Goal: Task Accomplishment & Management: Manage account settings

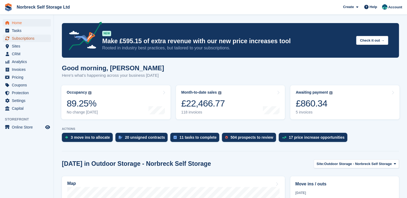
click at [16, 38] on span "Subscriptions" at bounding box center [28, 39] width 32 height 8
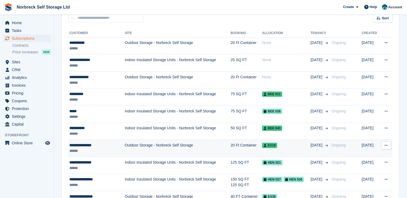
scroll to position [54, 0]
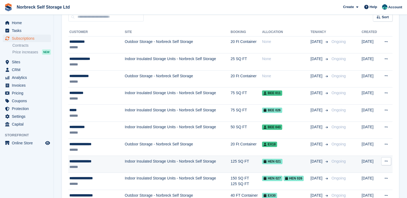
click at [125, 161] on td "Indoor Insulated Storage Units - Norbreck Self Storage" at bounding box center [178, 164] width 106 height 17
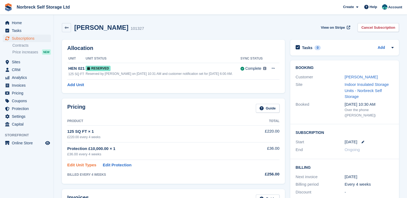
click at [91, 164] on link "Edit Unit Types" at bounding box center [81, 165] width 29 height 6
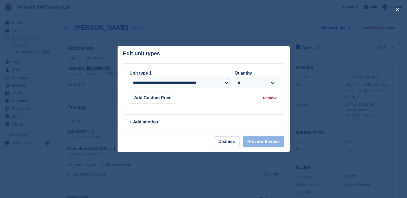
click at [319, 104] on div at bounding box center [203, 99] width 407 height 198
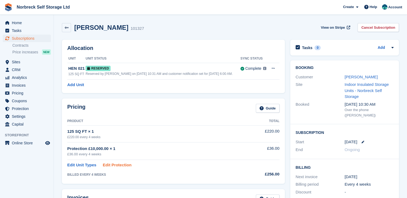
click at [111, 164] on link "Edit Protection" at bounding box center [117, 165] width 29 height 6
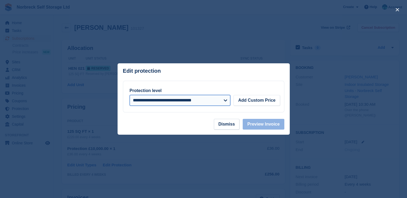
click at [223, 101] on select "**********" at bounding box center [180, 100] width 101 height 11
select select
click at [130, 95] on select "**********" at bounding box center [180, 100] width 101 height 11
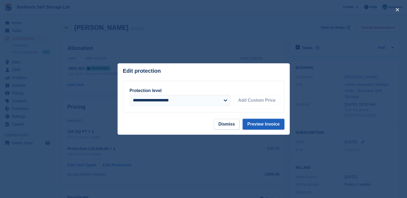
click at [259, 127] on button "Preview Invoice" at bounding box center [263, 124] width 41 height 11
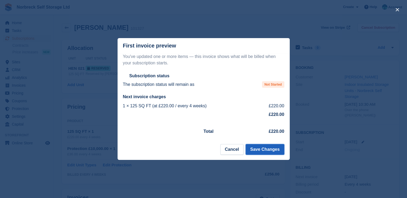
click at [254, 150] on button "Save Changes" at bounding box center [264, 149] width 38 height 11
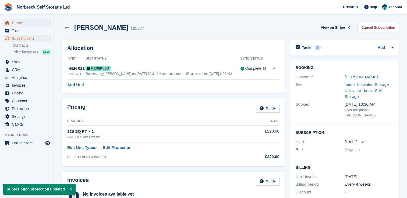
click at [37, 23] on span "Home" at bounding box center [28, 23] width 32 height 8
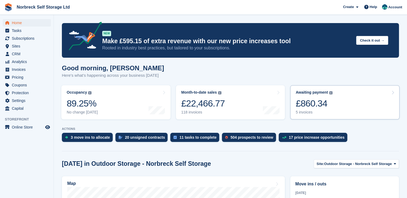
click at [334, 103] on link "Awaiting payment The total outstanding balance on all open invoices. £860.34 5 …" at bounding box center [344, 103] width 109 height 34
